Goal: Task Accomplishment & Management: Use online tool/utility

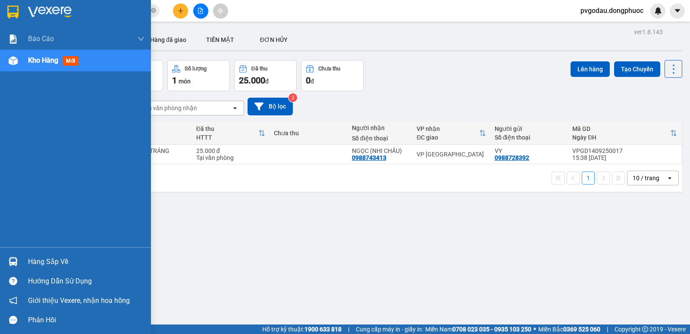
click at [13, 14] on img at bounding box center [12, 12] width 11 height 13
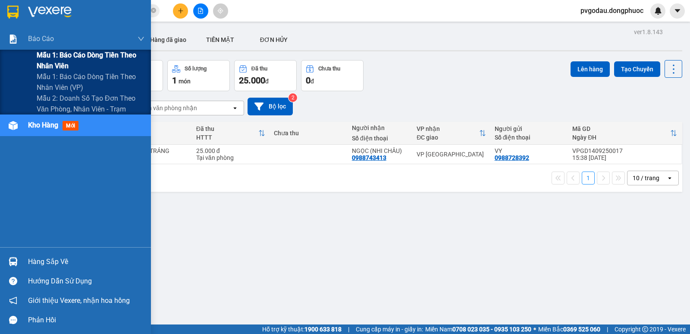
click at [50, 62] on span "Mẫu 1: Báo cáo dòng tiền theo nhân viên" at bounding box center [91, 61] width 108 height 22
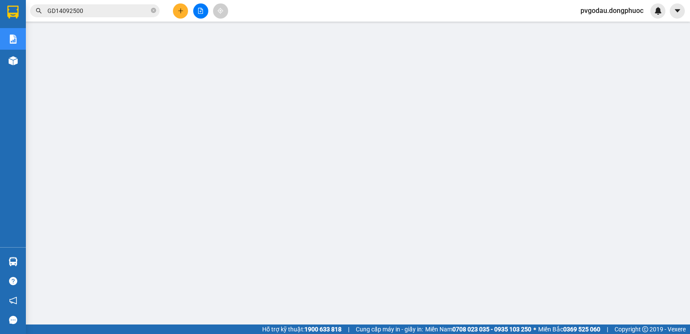
click at [622, 9] on span "pvgodau.dongphuoc" at bounding box center [612, 10] width 77 height 11
click at [607, 25] on span "Đăng xuất" at bounding box center [615, 26] width 60 height 9
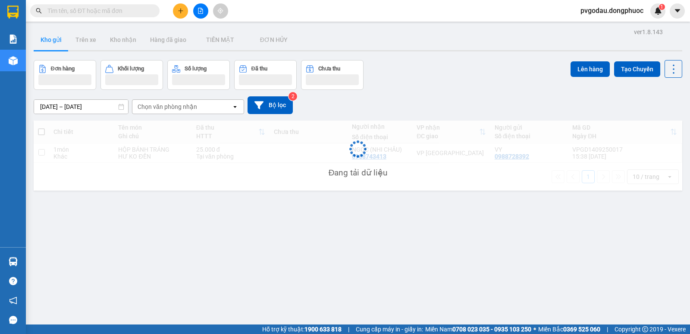
click at [106, 9] on input "text" at bounding box center [98, 10] width 102 height 9
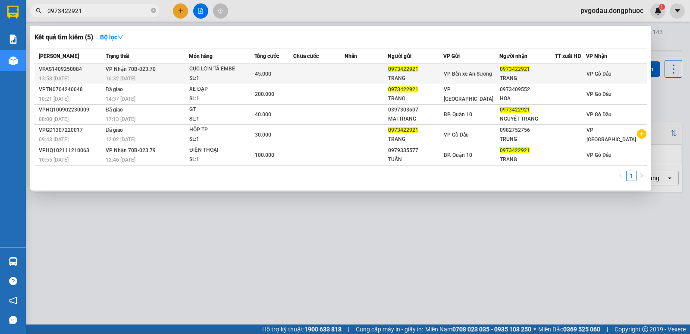
type input "0973422921"
click at [220, 76] on div "SL: 1" at bounding box center [221, 78] width 65 height 9
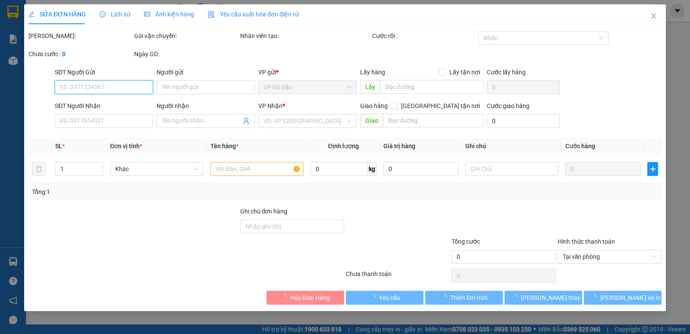
type input "0973422921"
type input "TRANG"
type input "0973422921"
type input "TRANG"
type input "45.000"
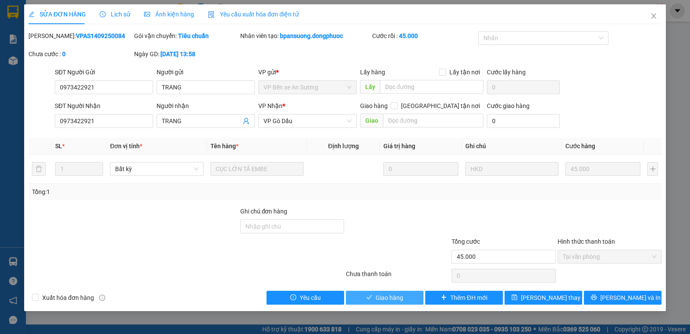
click at [393, 297] on span "Giao hàng" at bounding box center [390, 297] width 28 height 9
